Goal: Task Accomplishment & Management: Complete application form

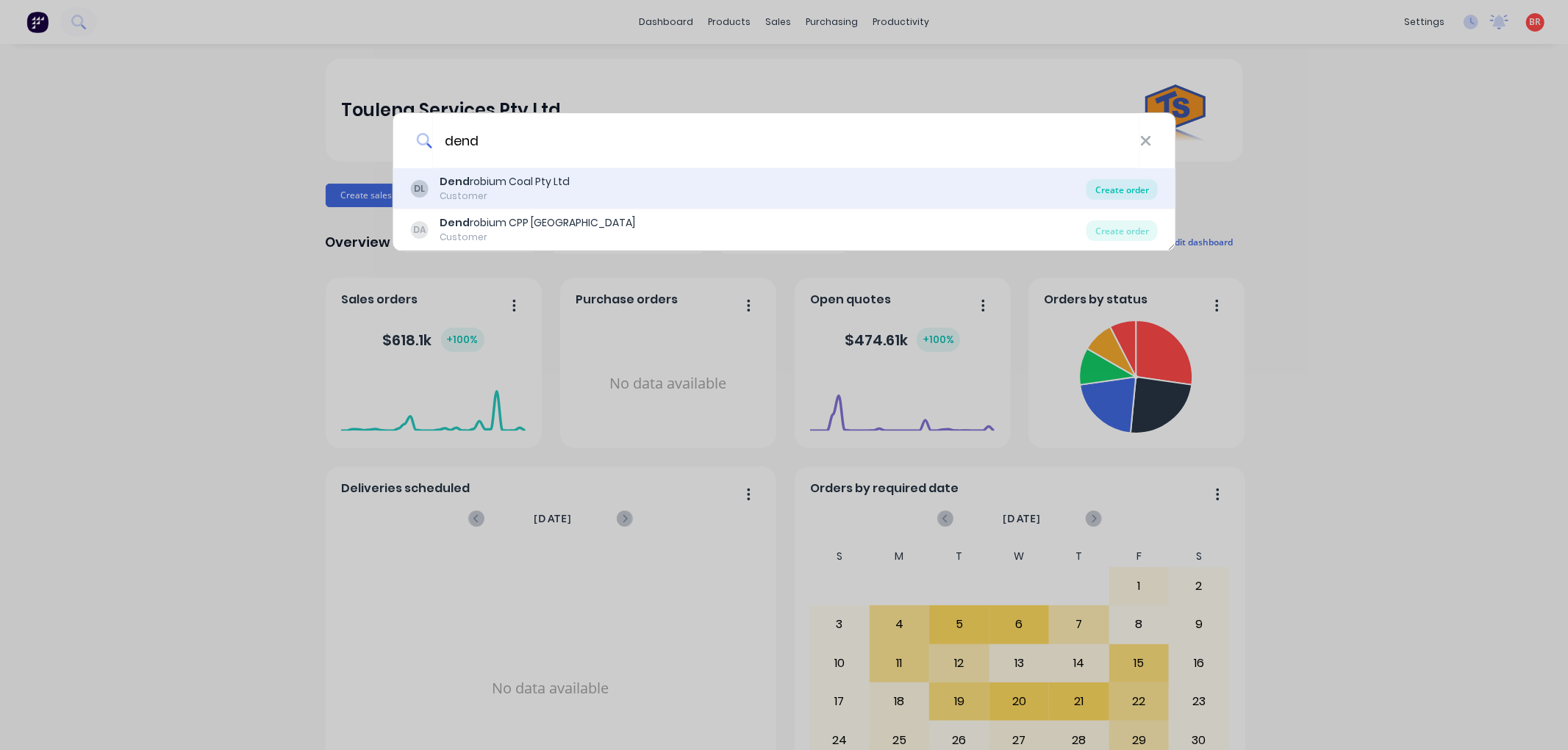
type input "dend"
click at [1129, 189] on div "Create order" at bounding box center [1122, 190] width 72 height 21
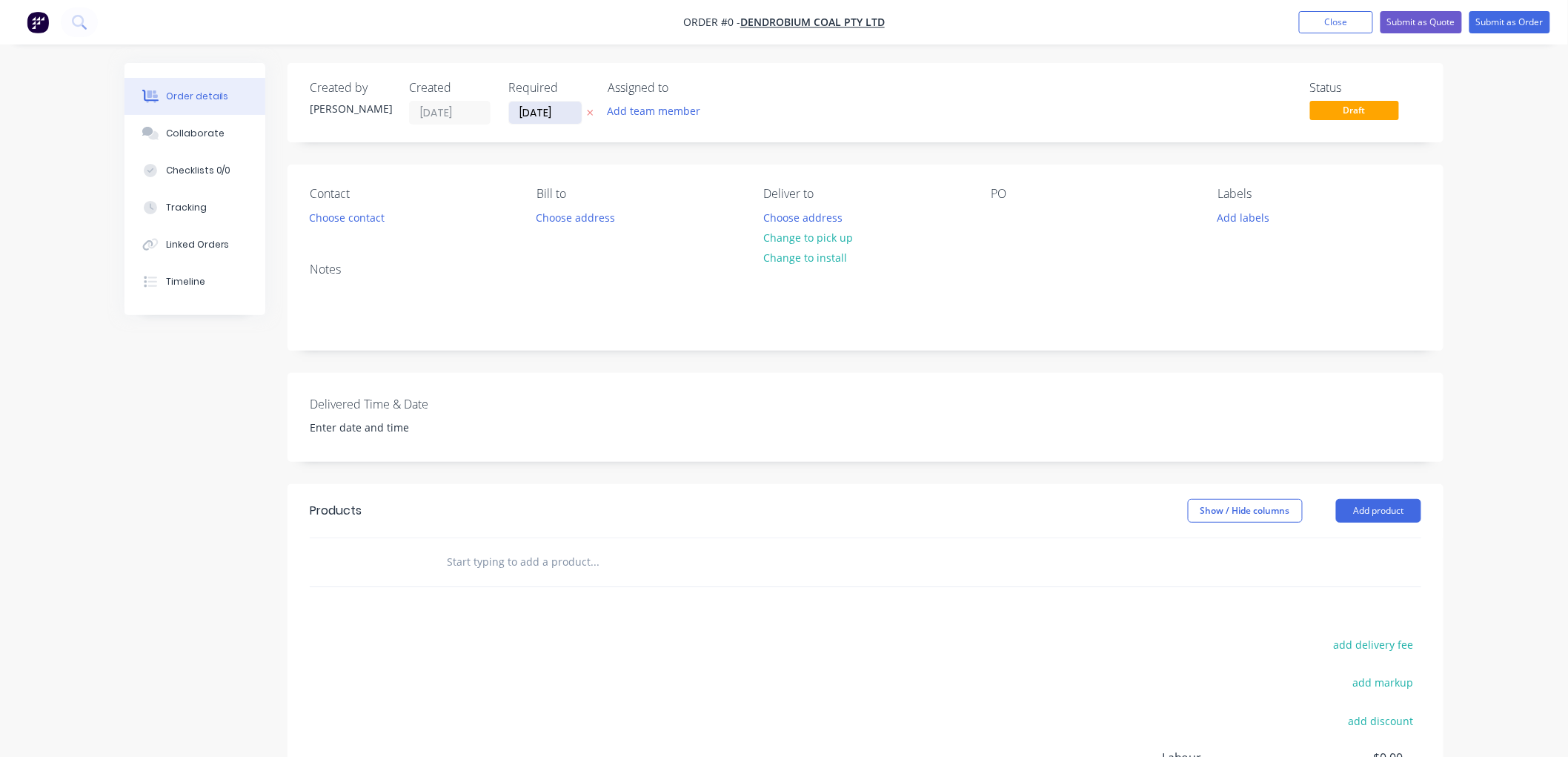
click at [545, 107] on input "[DATE]" at bounding box center [545, 113] width 72 height 23
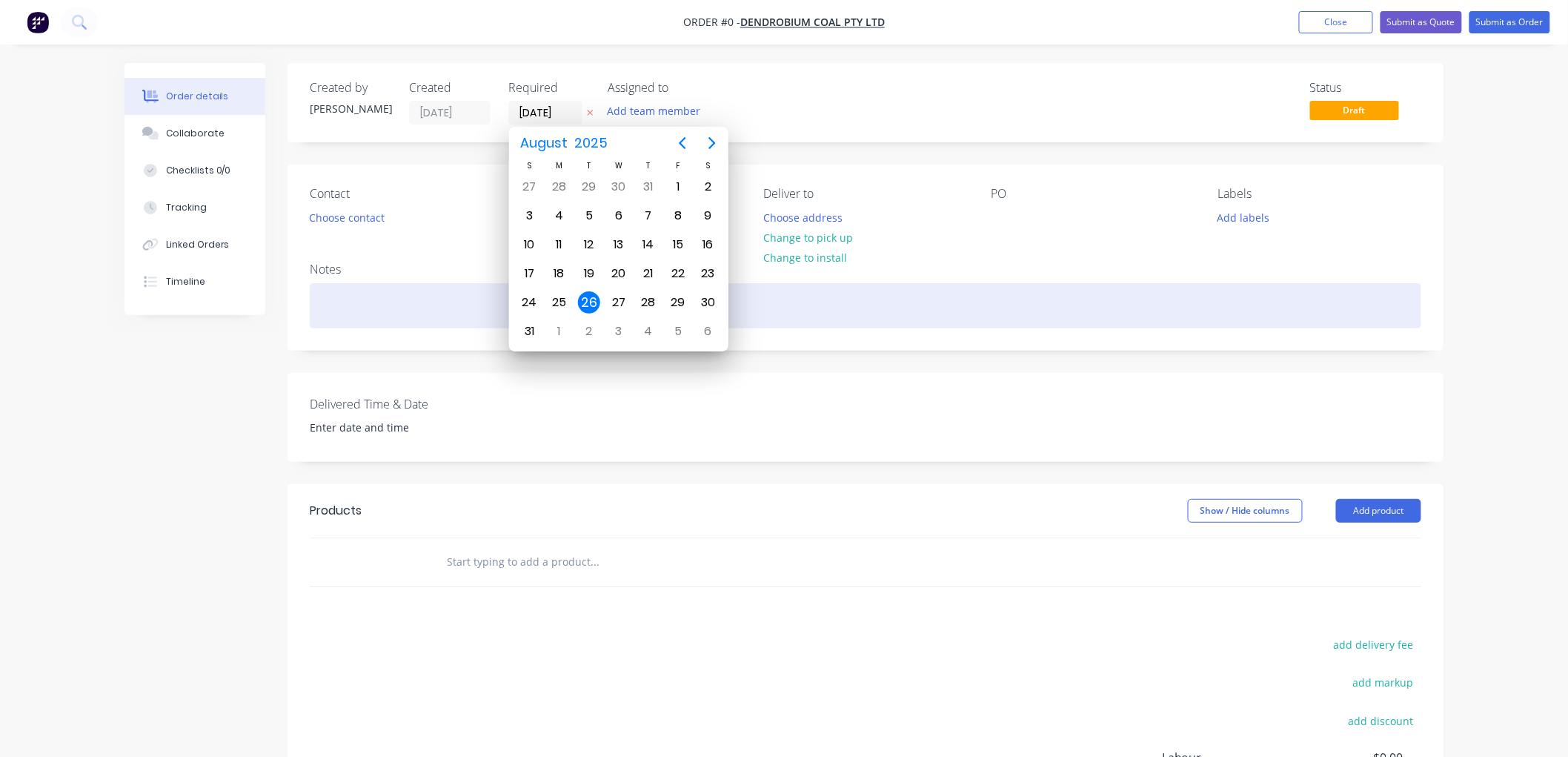
click at [457, 299] on div "Order details Collaborate Checklists 0/0 Tracking Linked Orders Timeline Order …" at bounding box center [784, 514] width 1349 height 902
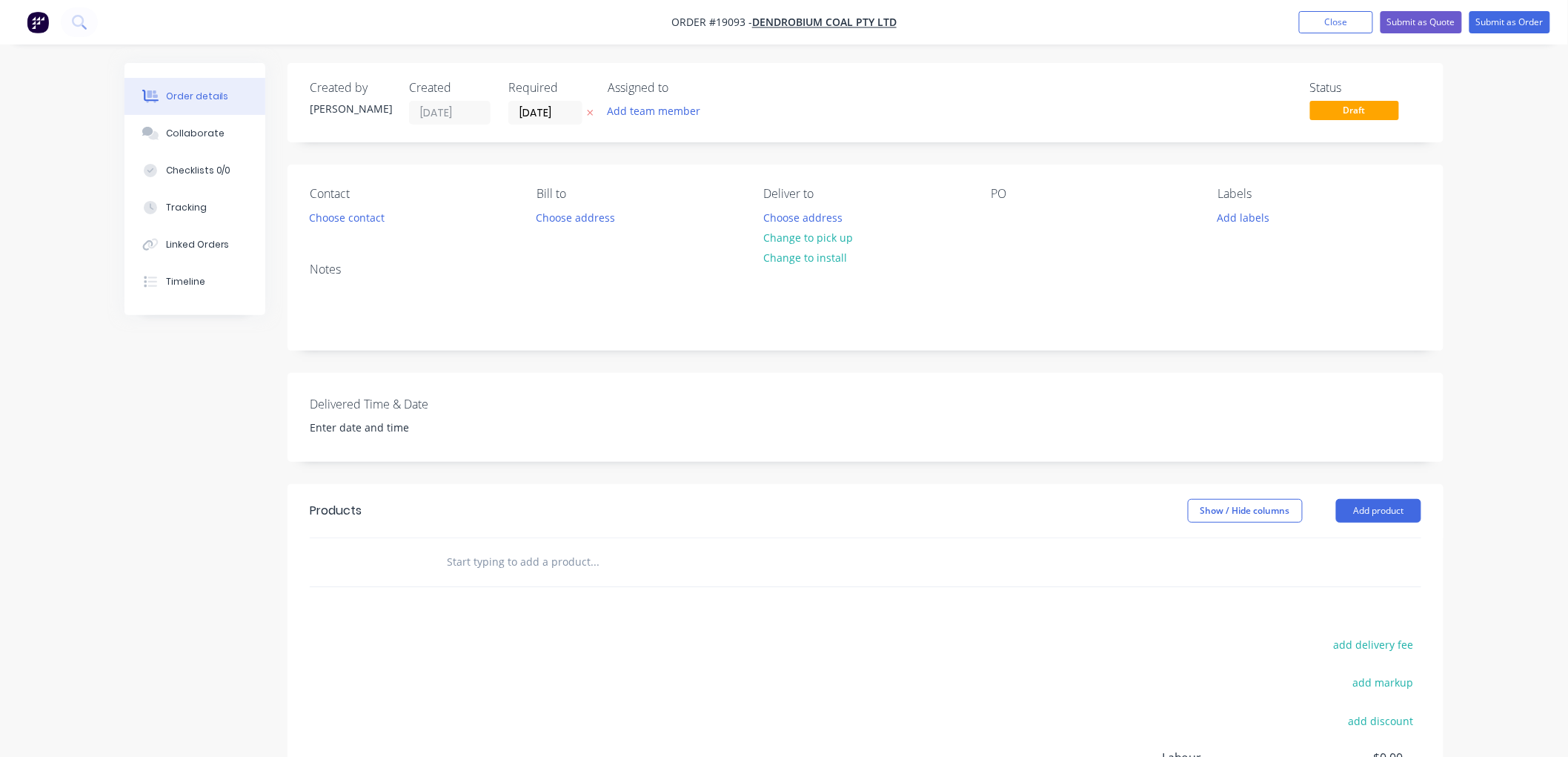
click at [367, 227] on div "Contact Choose contact" at bounding box center [411, 208] width 203 height 42
click at [371, 221] on button "Choose contact" at bounding box center [347, 216] width 91 height 20
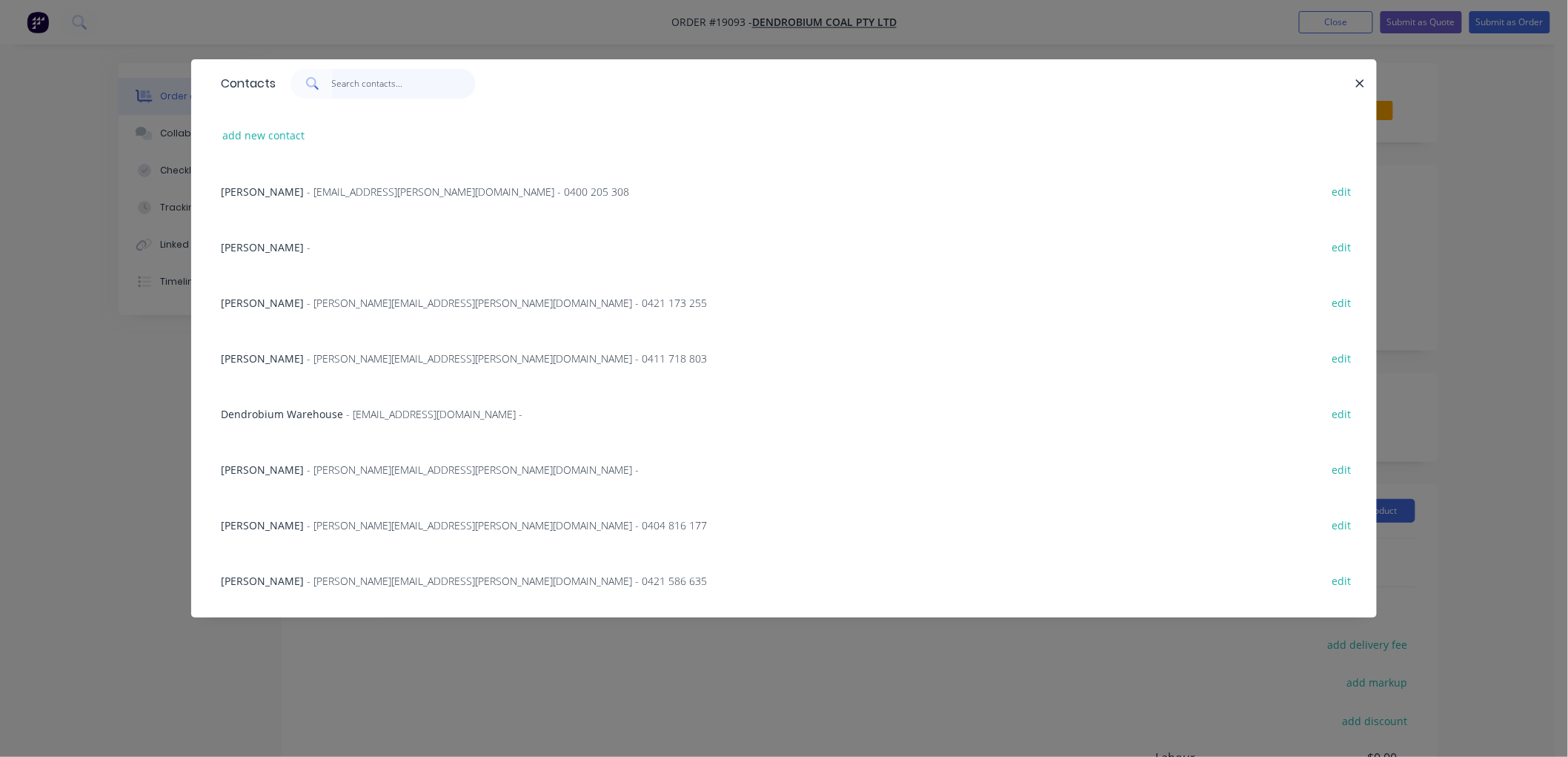
click at [395, 82] on input "text" at bounding box center [404, 84] width 145 height 30
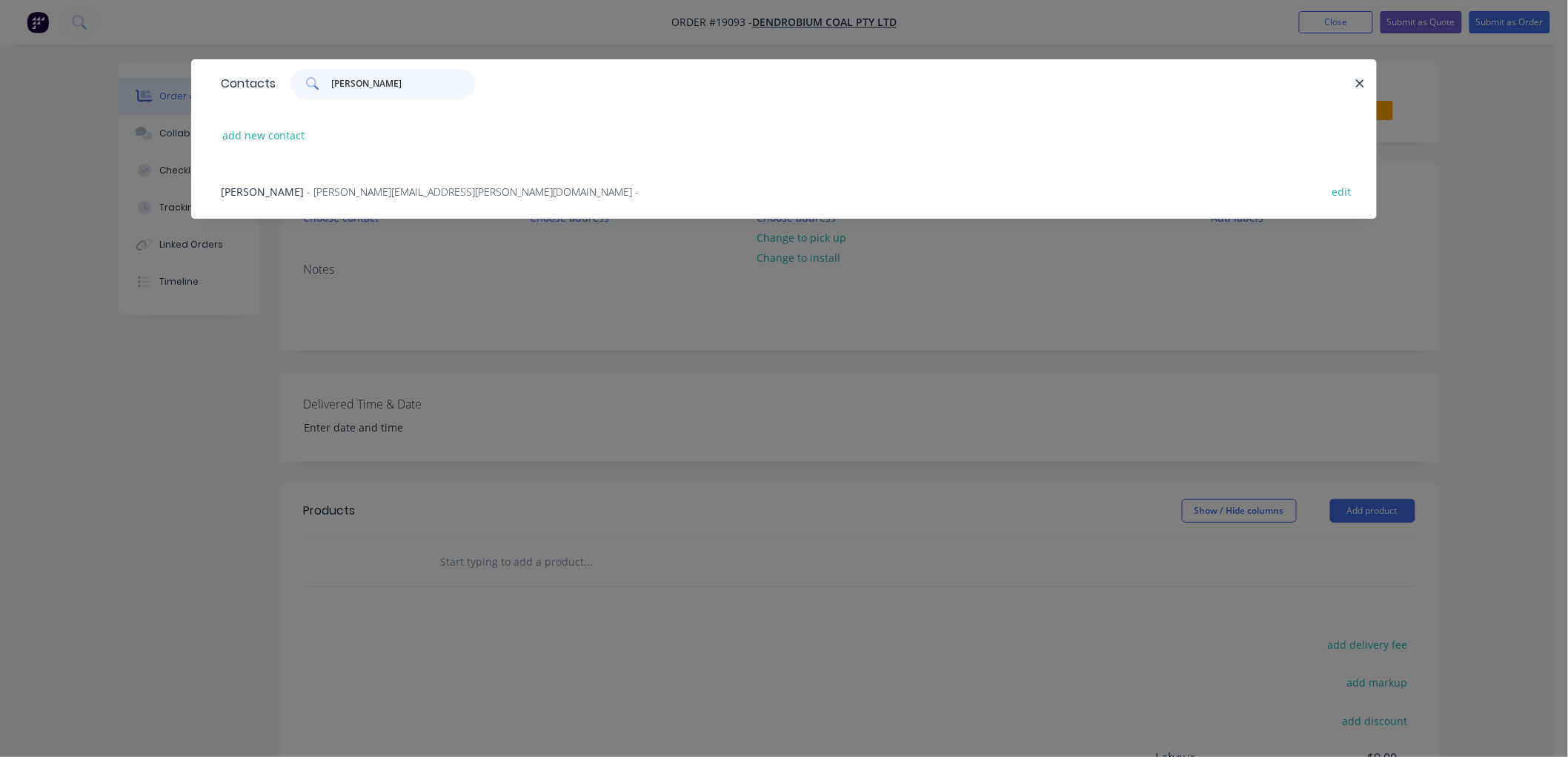
type input "[PERSON_NAME]"
click at [351, 187] on span "- [PERSON_NAME][EMAIL_ADDRESS][PERSON_NAME][DOMAIN_NAME] -" at bounding box center [472, 192] width 332 height 14
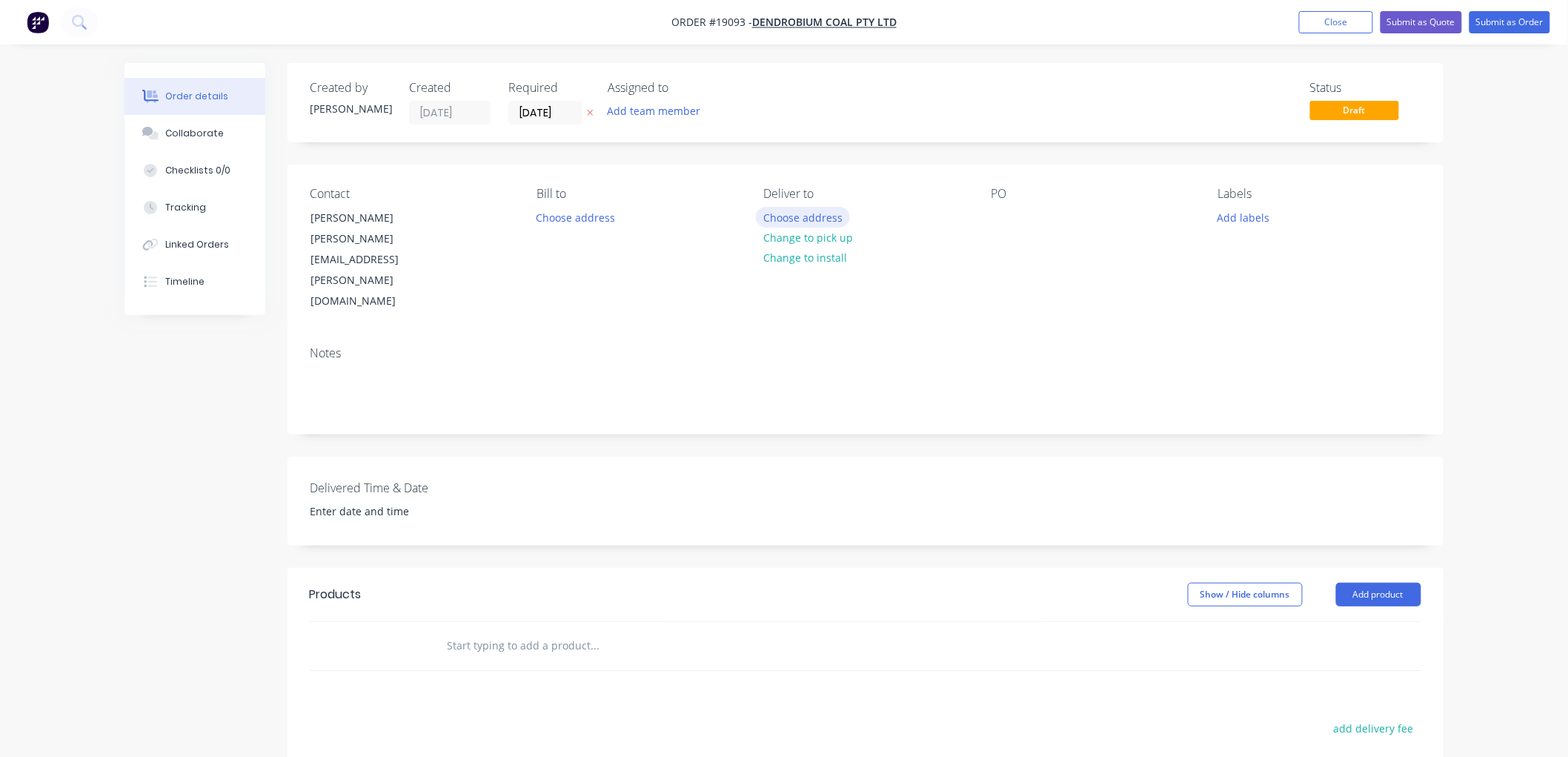
click at [771, 216] on button "Choose address" at bounding box center [803, 216] width 95 height 20
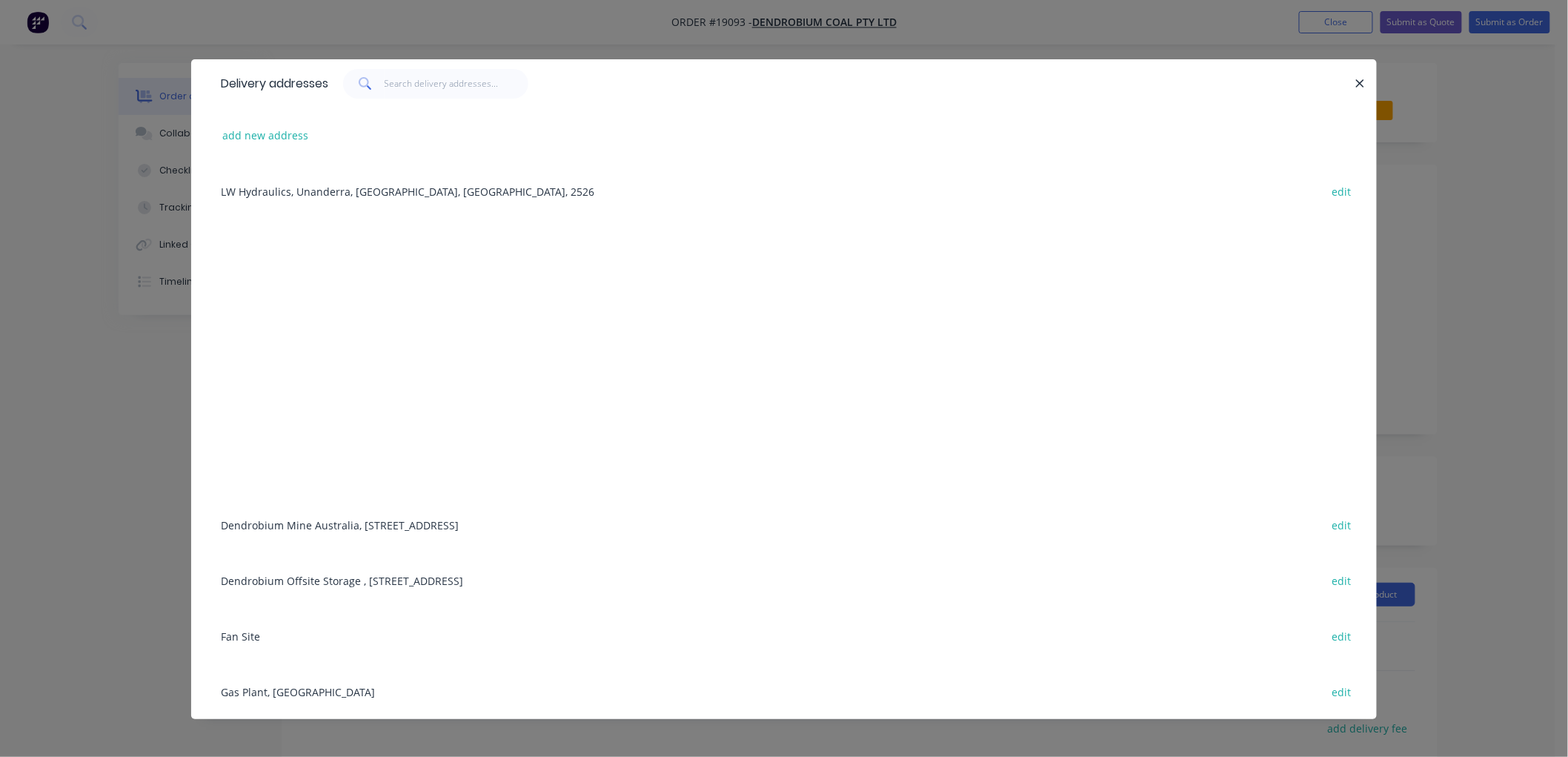
click at [332, 526] on div "Dendrobium Mine [GEOGRAPHIC_DATA], [STREET_ADDRESS] edit" at bounding box center [784, 524] width 1141 height 56
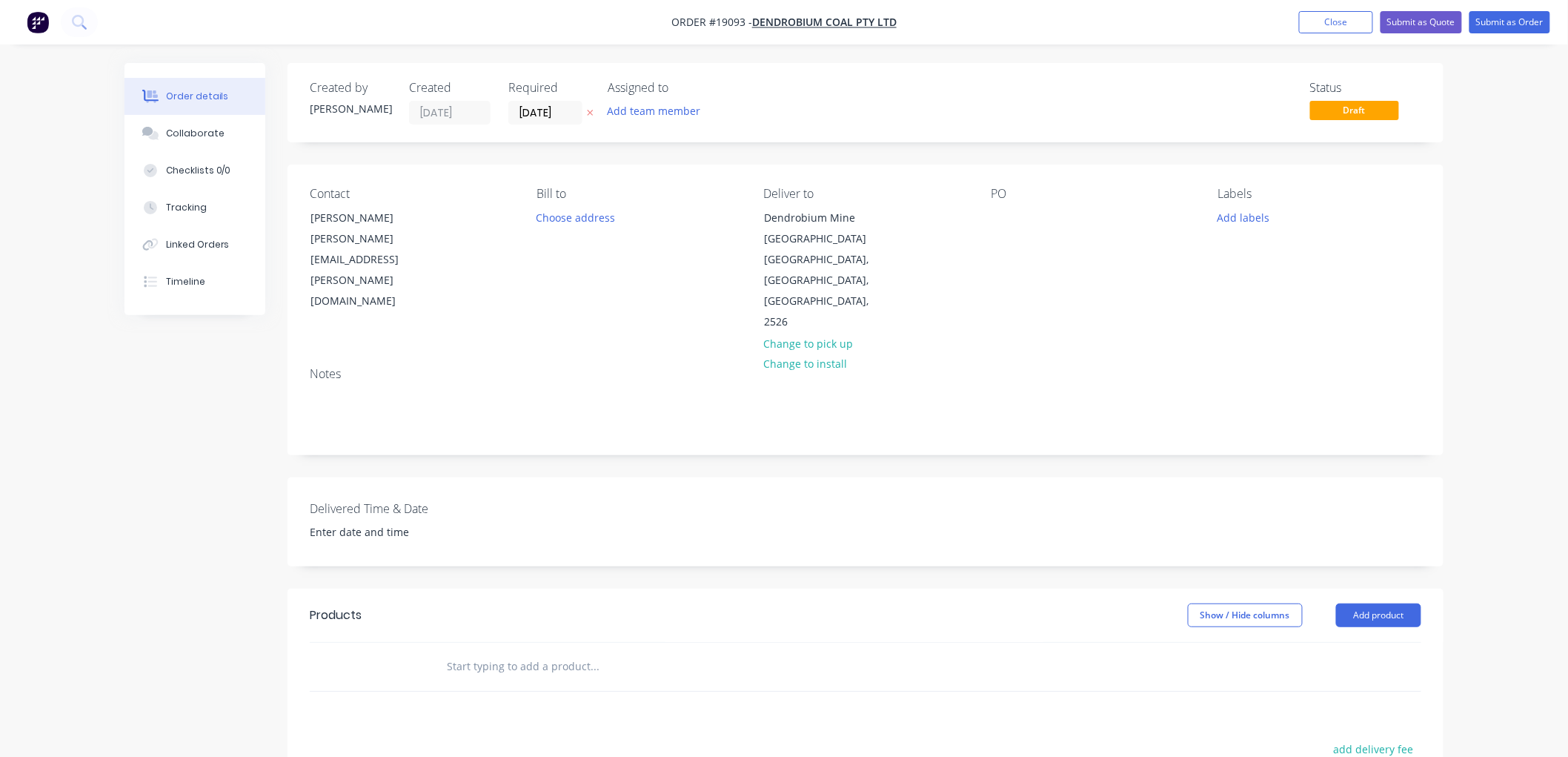
drag, startPoint x: 468, startPoint y: 649, endPoint x: 475, endPoint y: 645, distance: 8.1
click at [468, 652] on input "text" at bounding box center [594, 666] width 297 height 30
click at [499, 652] on input "Dripp and tap [PERSON_NAME] to suit supplied fitting" at bounding box center [594, 666] width 297 height 30
click at [495, 658] on input "Dripp, tap [PERSON_NAME] to suit supplied fitting" at bounding box center [594, 666] width 297 height 30
click at [598, 652] on input "Dripp, tap and counterbore [PERSON_NAME] to suit supplied fitting" at bounding box center [594, 666] width 297 height 30
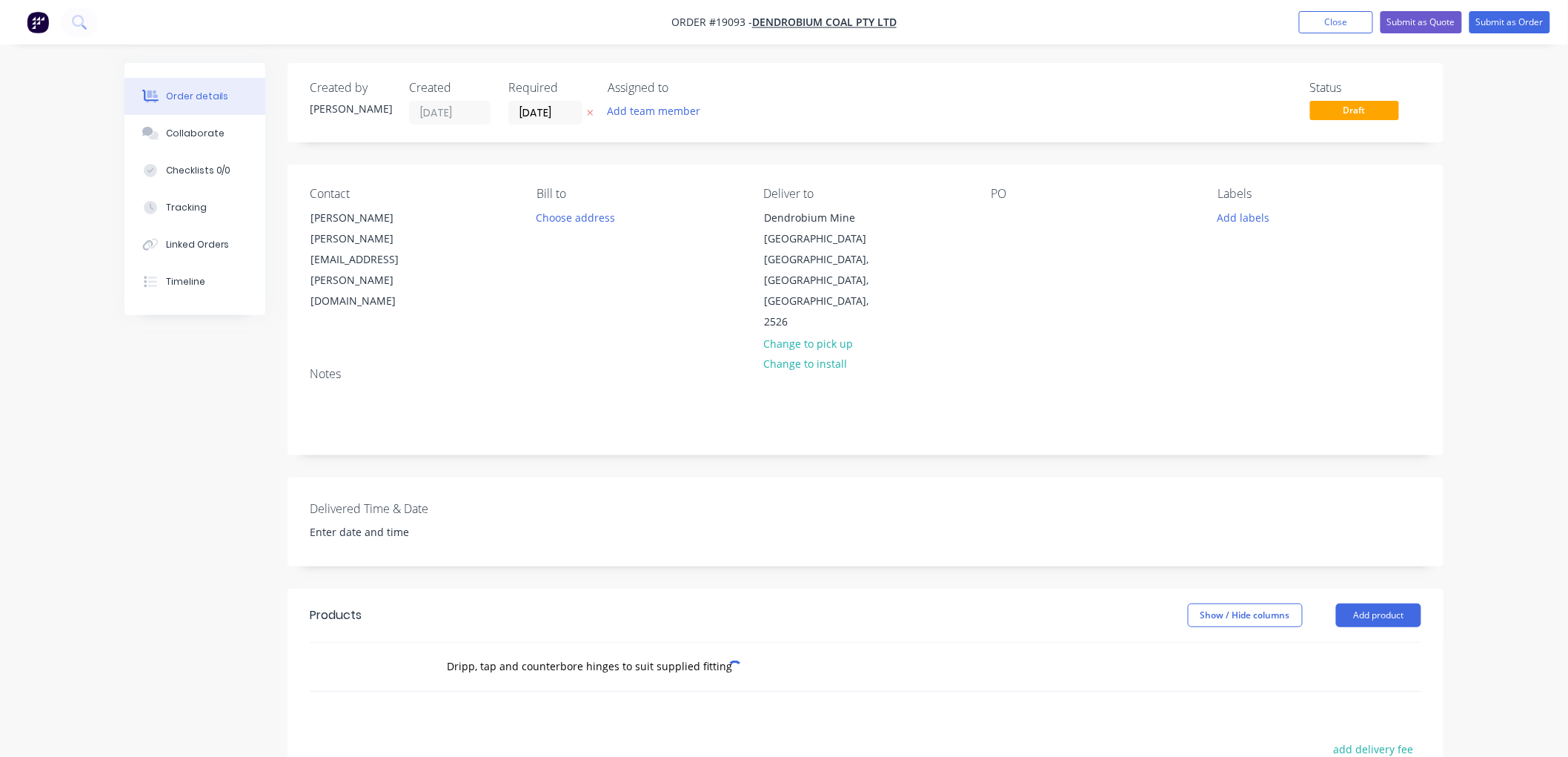
click at [771, 652] on div "Dripp, tap and counterbore hinges to suit supplied fitting" at bounding box center [656, 666] width 445 height 30
click at [462, 652] on input "Dripp, tap and counterbore hinges to suit supplied fitting" at bounding box center [594, 666] width 297 height 30
click at [470, 652] on input "Dripp, tap and counterbore hinges to suit supplied fitting" at bounding box center [594, 666] width 297 height 30
click at [473, 652] on input "Dripp, tap and counterbore hinges to suit supplied fitting" at bounding box center [594, 666] width 297 height 30
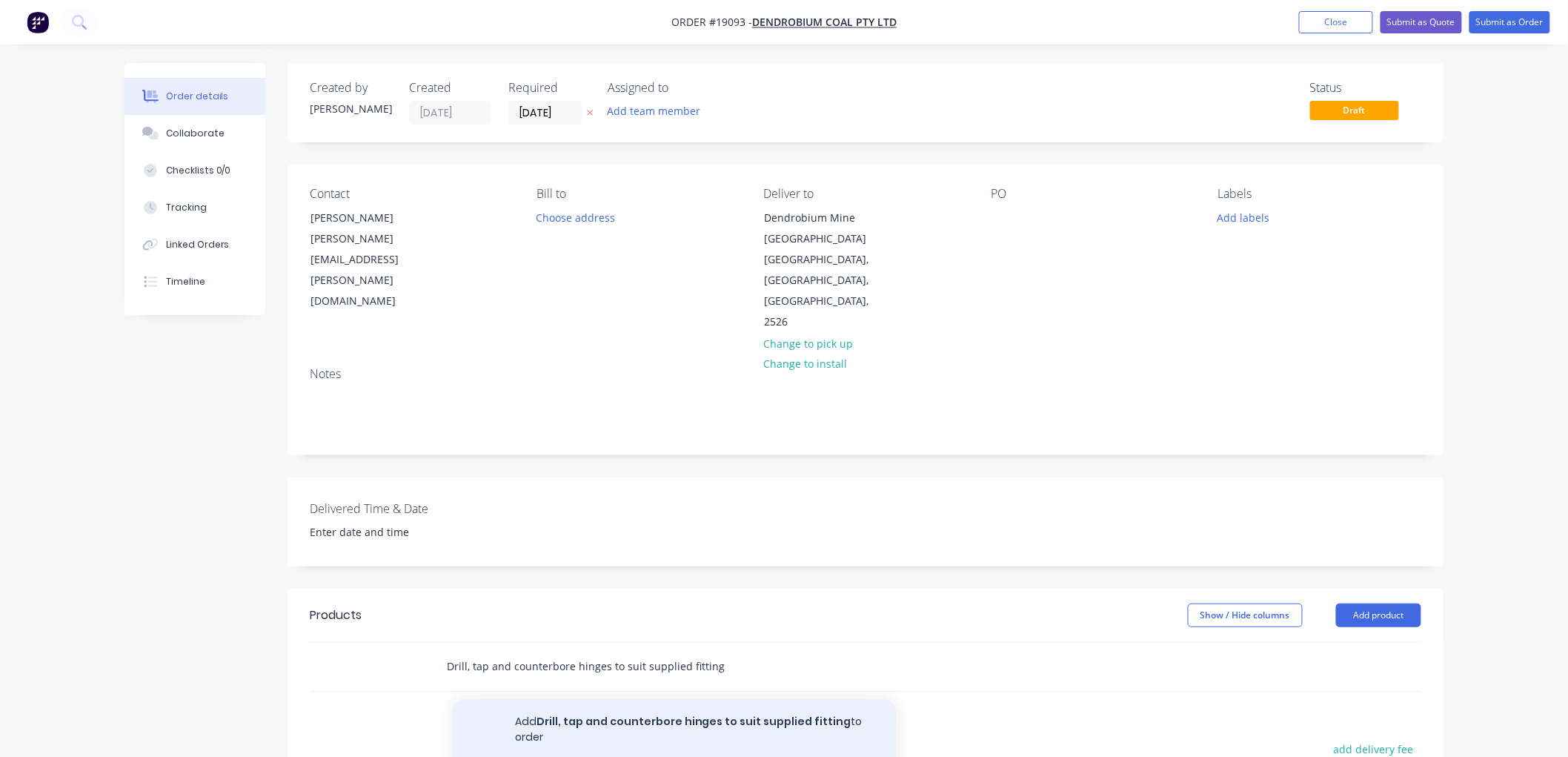
type input "Drill, tap and counterbore hinges to suit supplied fitting"
click at [709, 706] on button "Add Drill, tap and counterbore hinges to suit supplied fitting to order" at bounding box center [674, 730] width 445 height 61
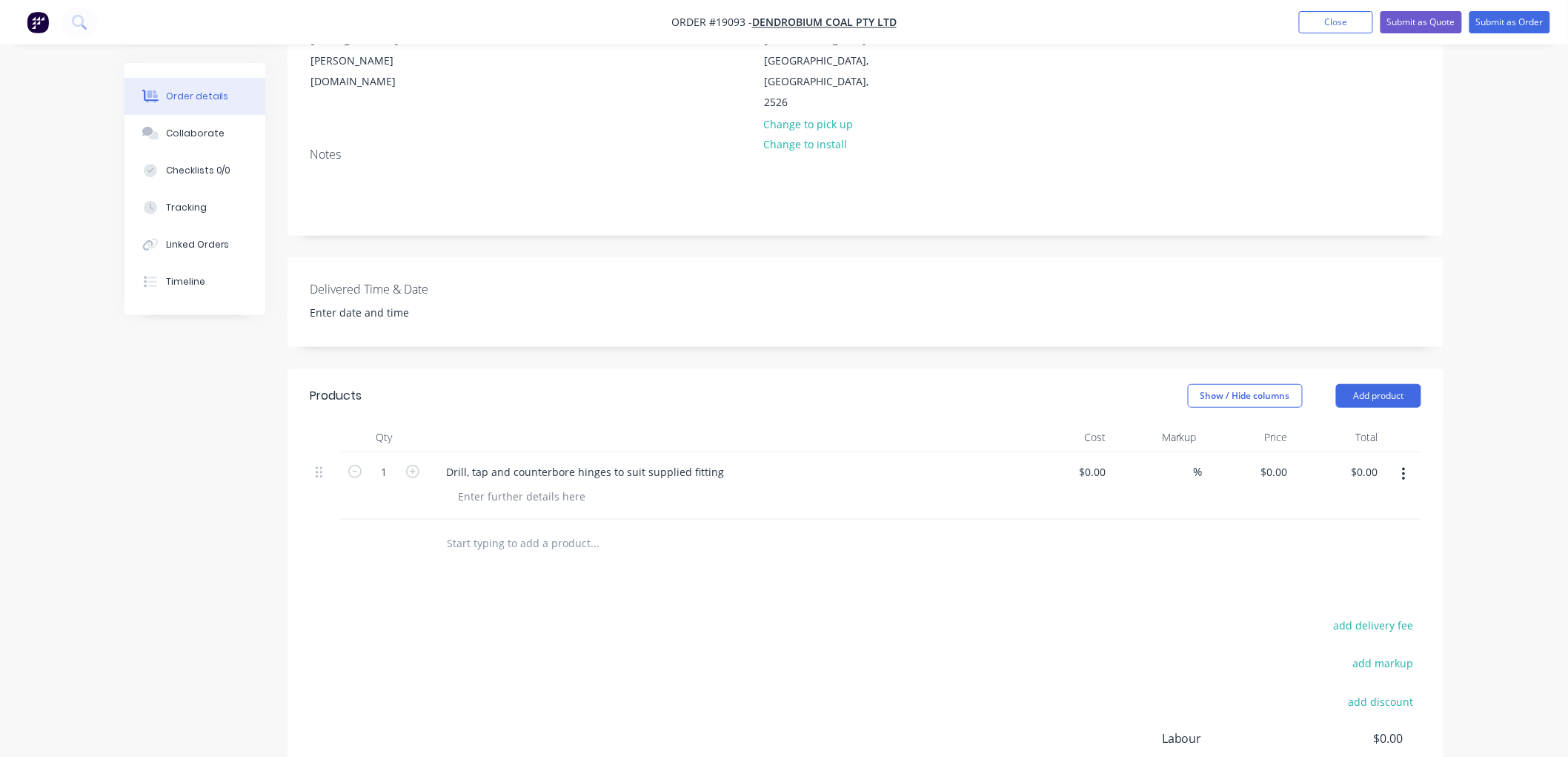
scroll to position [329, 0]
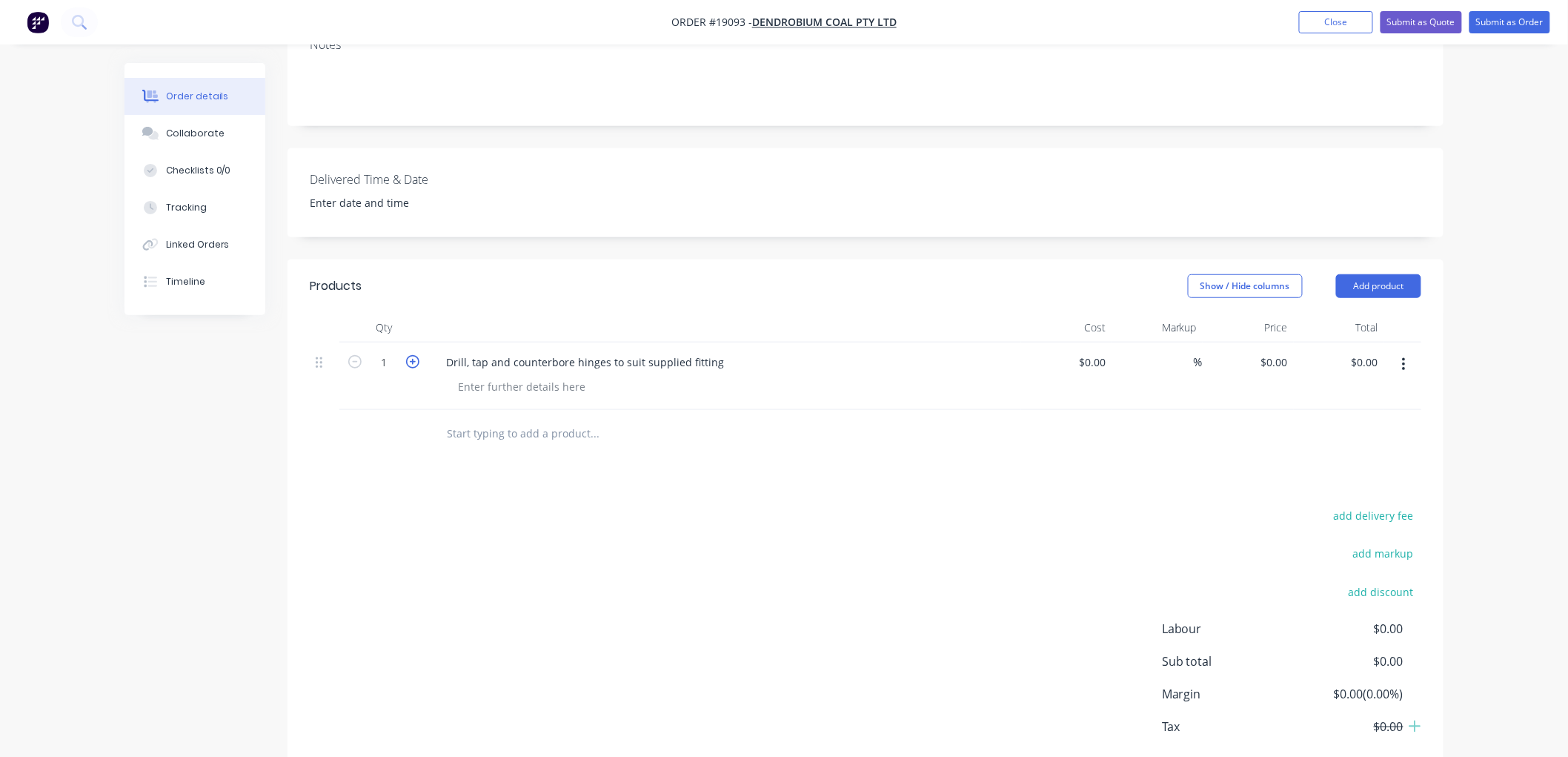
click at [413, 355] on icon "button" at bounding box center [412, 362] width 13 height 13
type input "3"
click at [521, 376] on div at bounding box center [522, 387] width 151 height 22
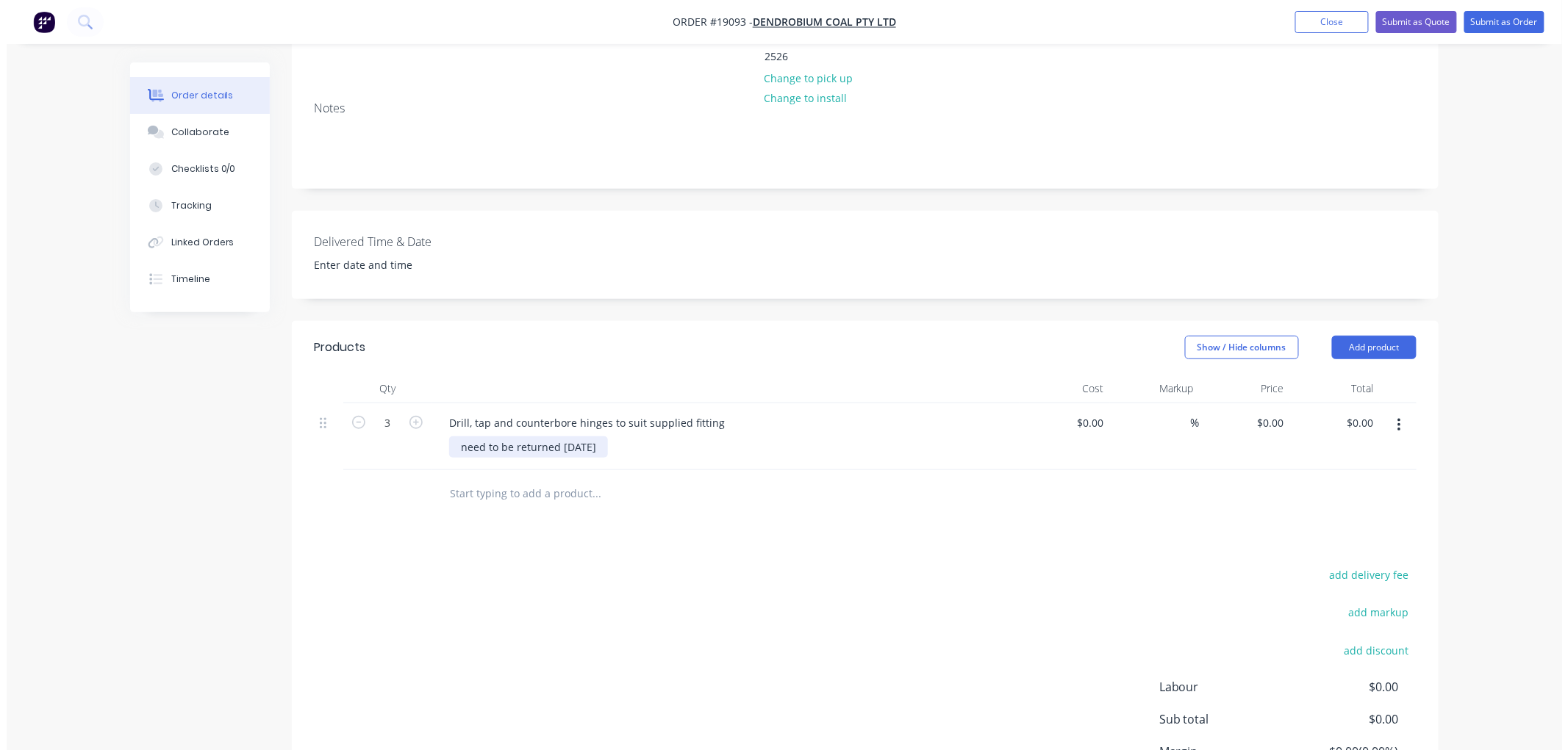
scroll to position [0, 0]
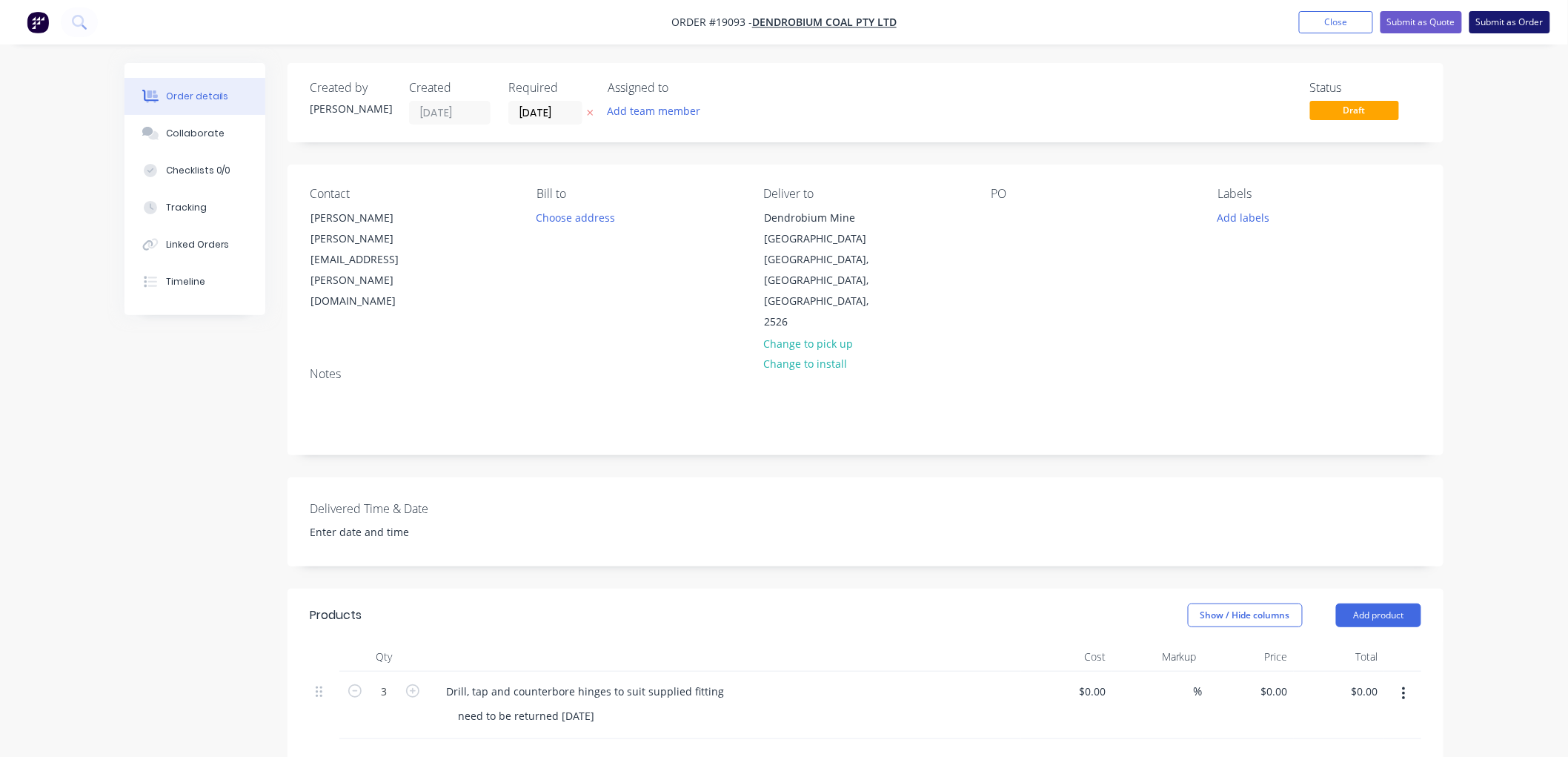
click at [1483, 17] on button "Submit as Order" at bounding box center [1510, 23] width 81 height 23
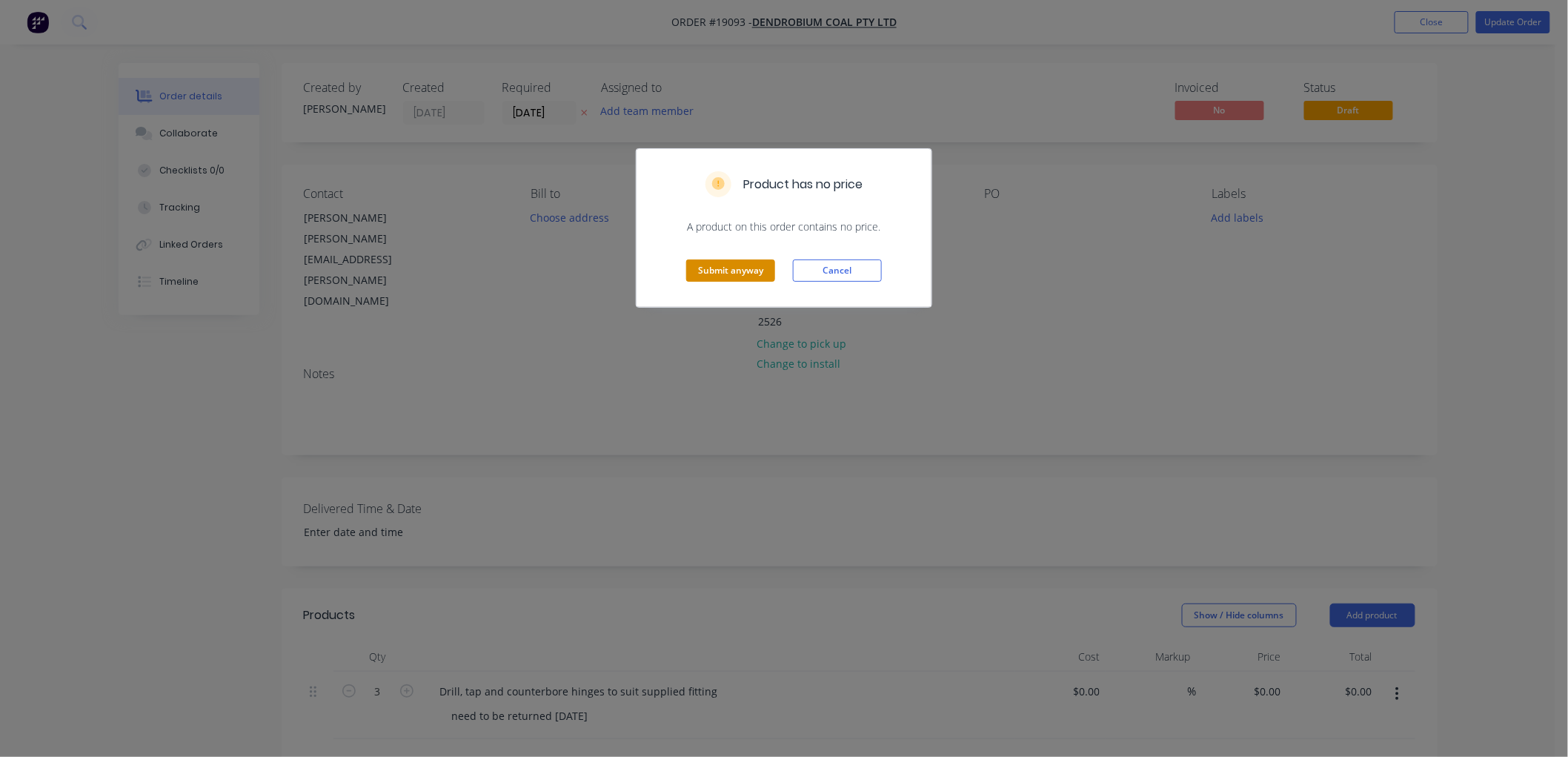
click at [750, 262] on button "Submit anyway" at bounding box center [730, 271] width 89 height 23
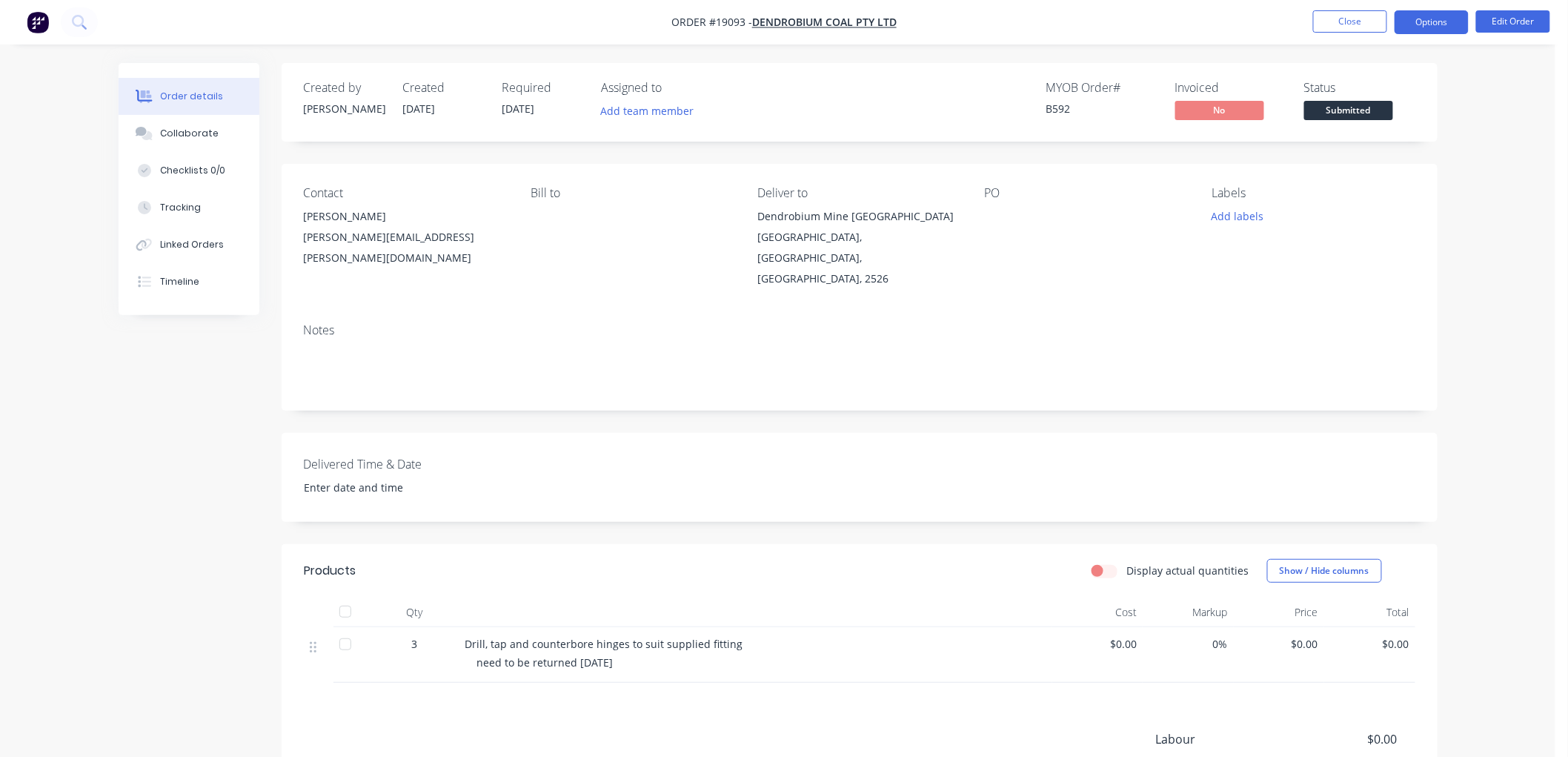
click at [1424, 24] on button "Options" at bounding box center [1431, 22] width 74 height 24
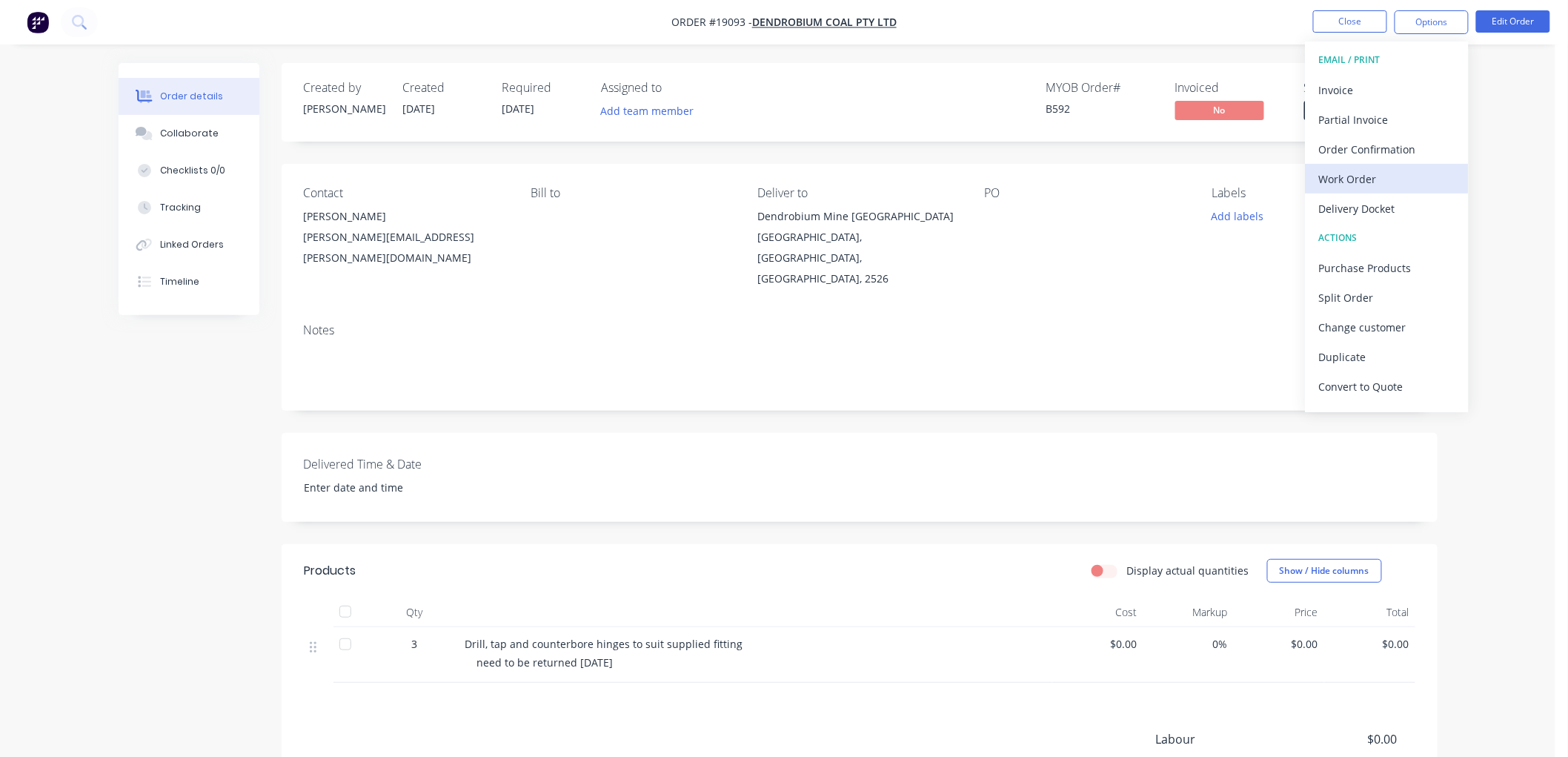
click at [1344, 172] on div "Work Order" at bounding box center [1387, 179] width 137 height 22
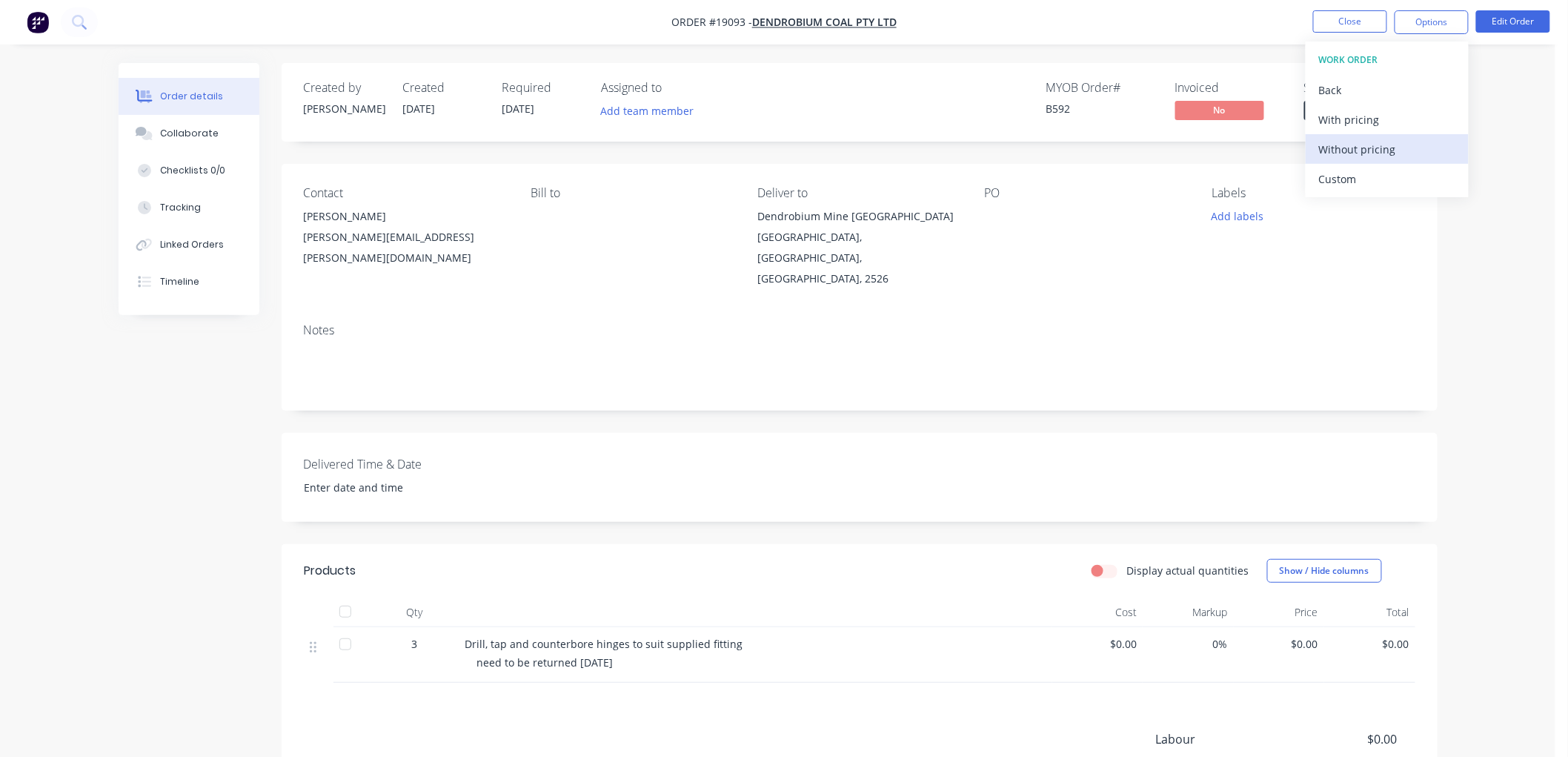
click at [1343, 136] on button "Without pricing" at bounding box center [1387, 149] width 163 height 30
click at [1495, 207] on div "Order details Collaborate Checklists 0/0 Tracking Linked Orders Timeline Order …" at bounding box center [777, 473] width 1556 height 947
click at [1353, 107] on span "Submitted" at bounding box center [1349, 110] width 89 height 18
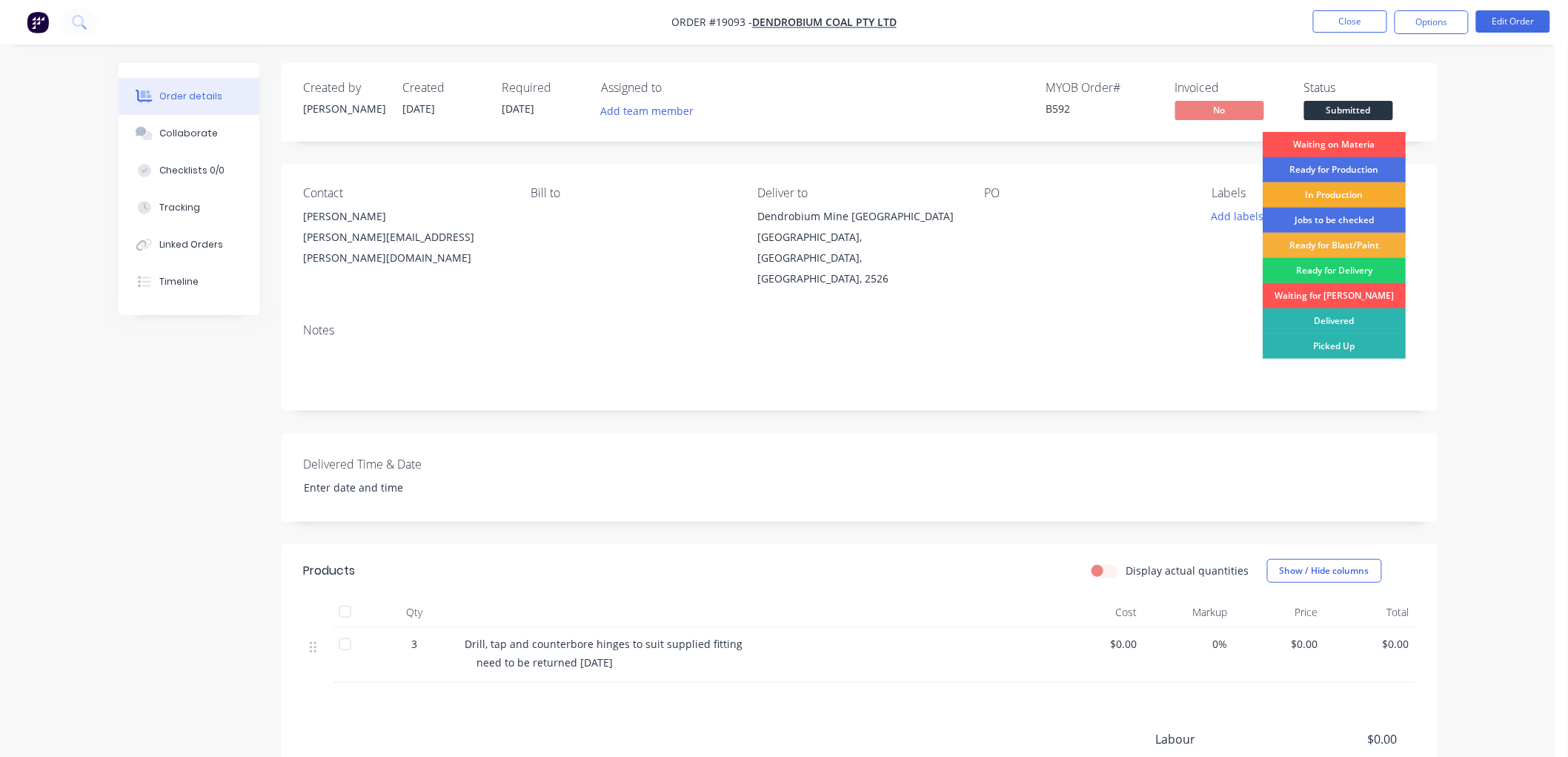
click at [1322, 191] on div "In Production" at bounding box center [1335, 194] width 143 height 25
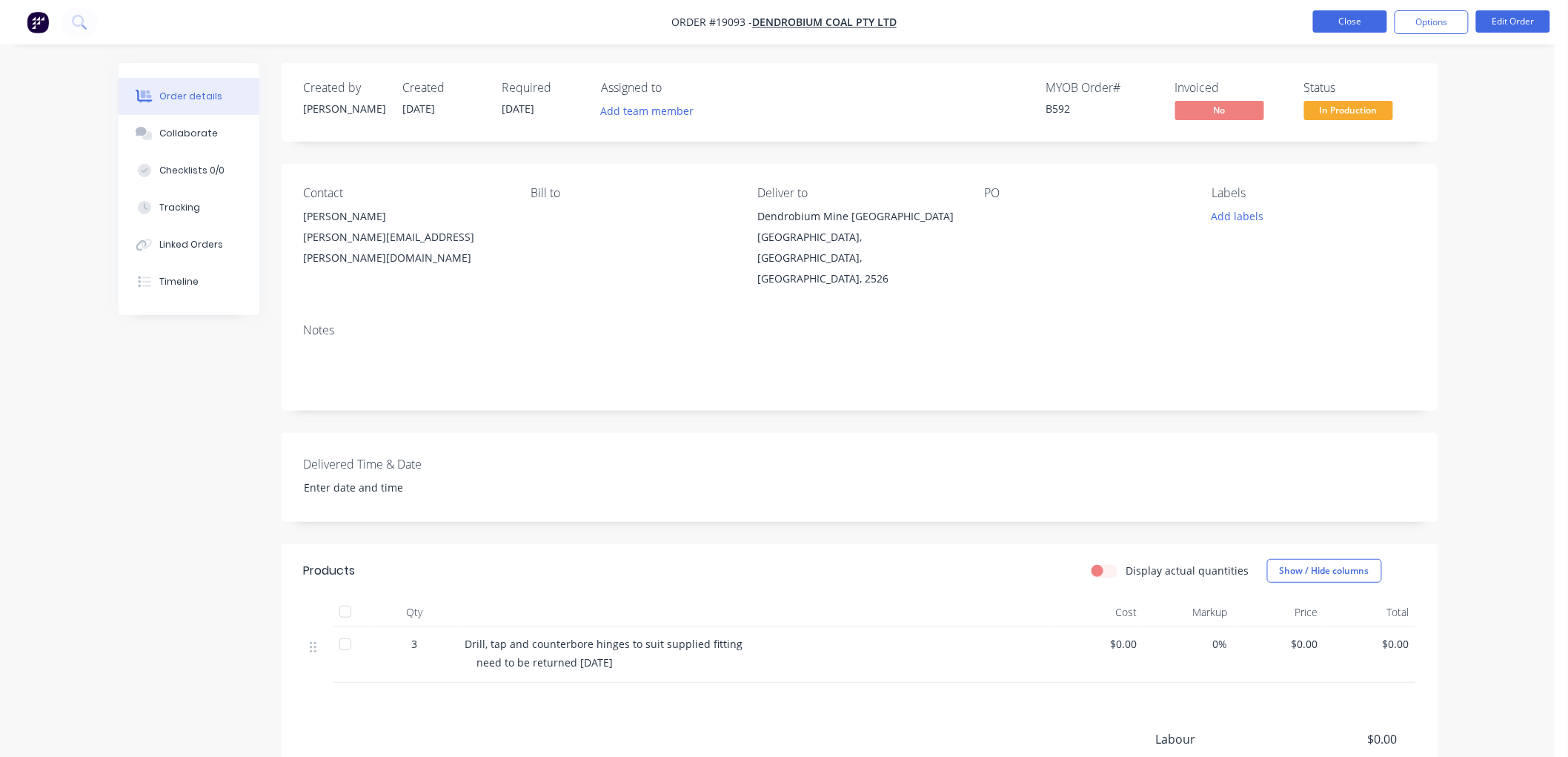
click at [1332, 24] on button "Close" at bounding box center [1349, 22] width 74 height 23
